Goal: Transaction & Acquisition: Purchase product/service

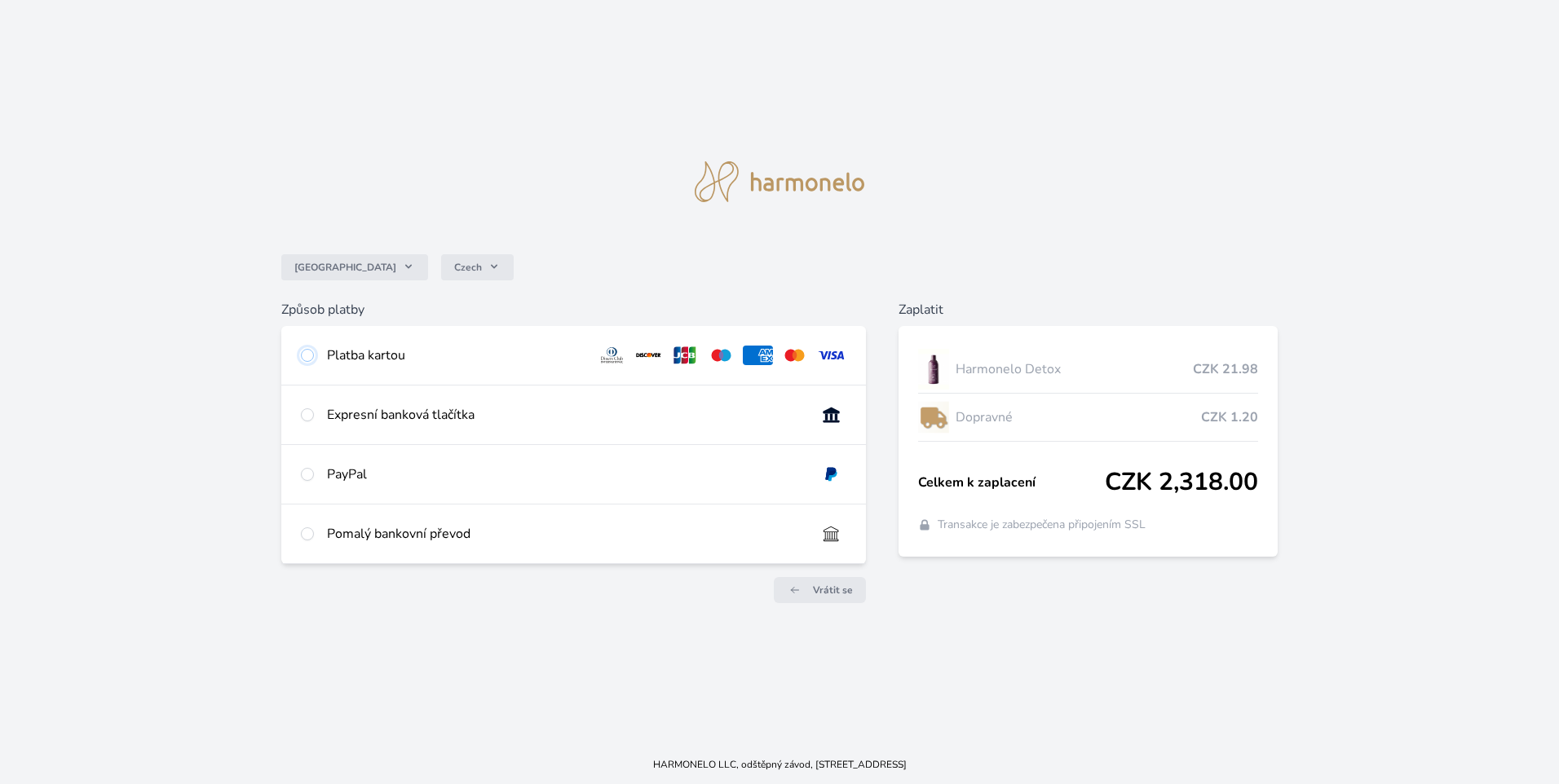
click at [308, 355] on input "radio" at bounding box center [307, 354] width 13 height 13
radio input "true"
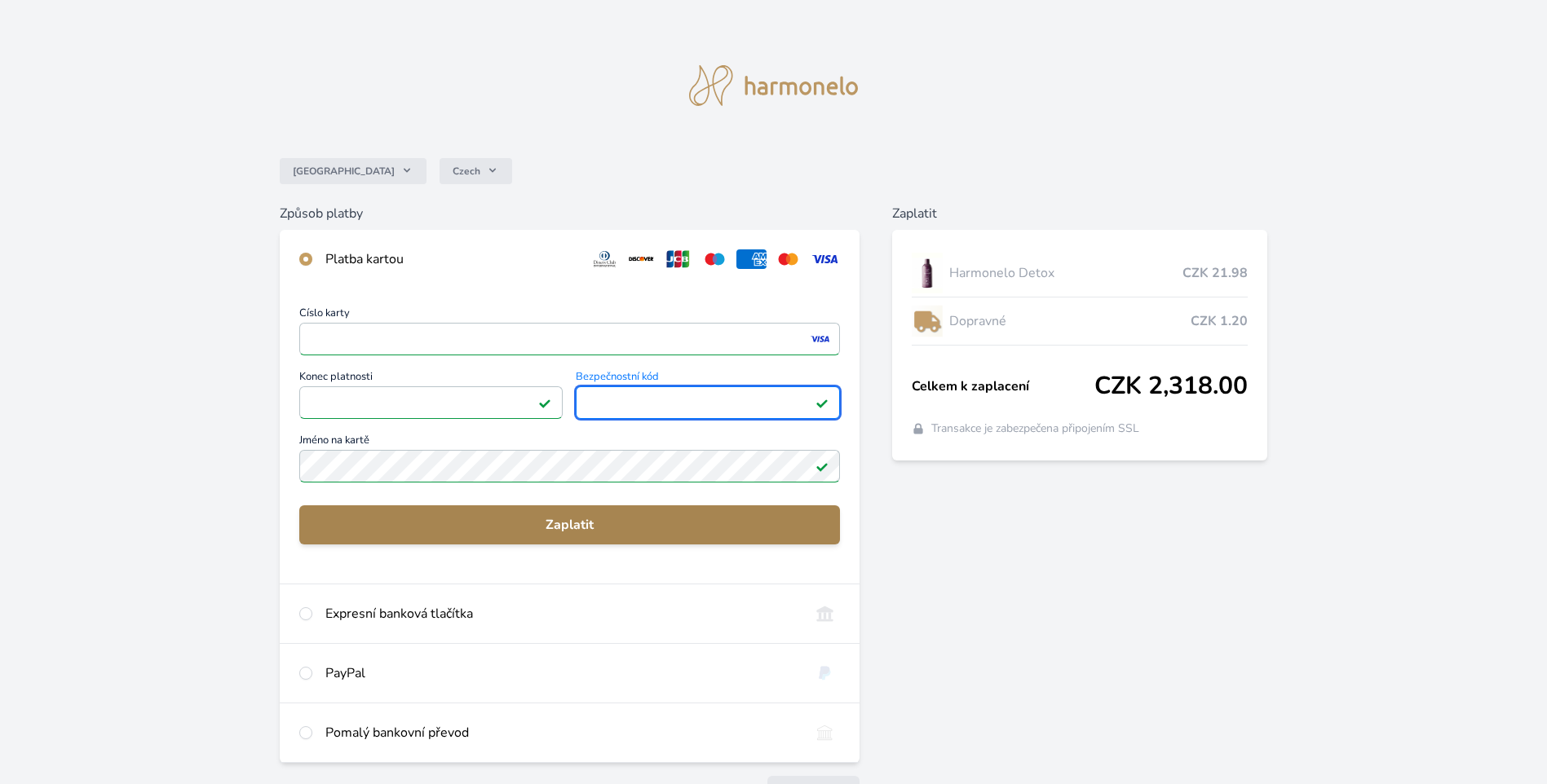
click at [568, 521] on span "Zaplatit" at bounding box center [568, 525] width 514 height 20
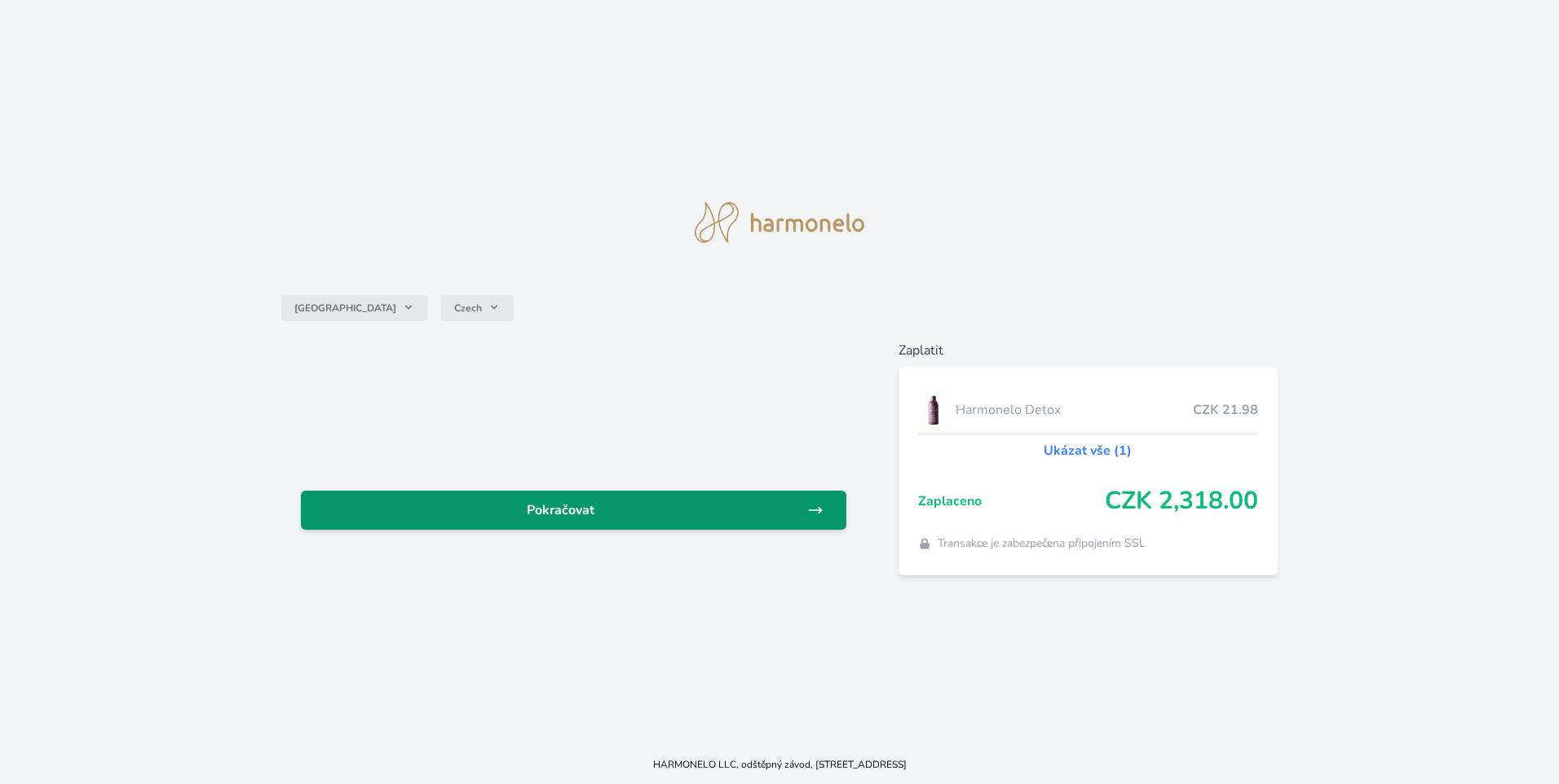
click at [566, 512] on span "Pokračovat" at bounding box center [561, 510] width 493 height 20
